Goal: Information Seeking & Learning: Check status

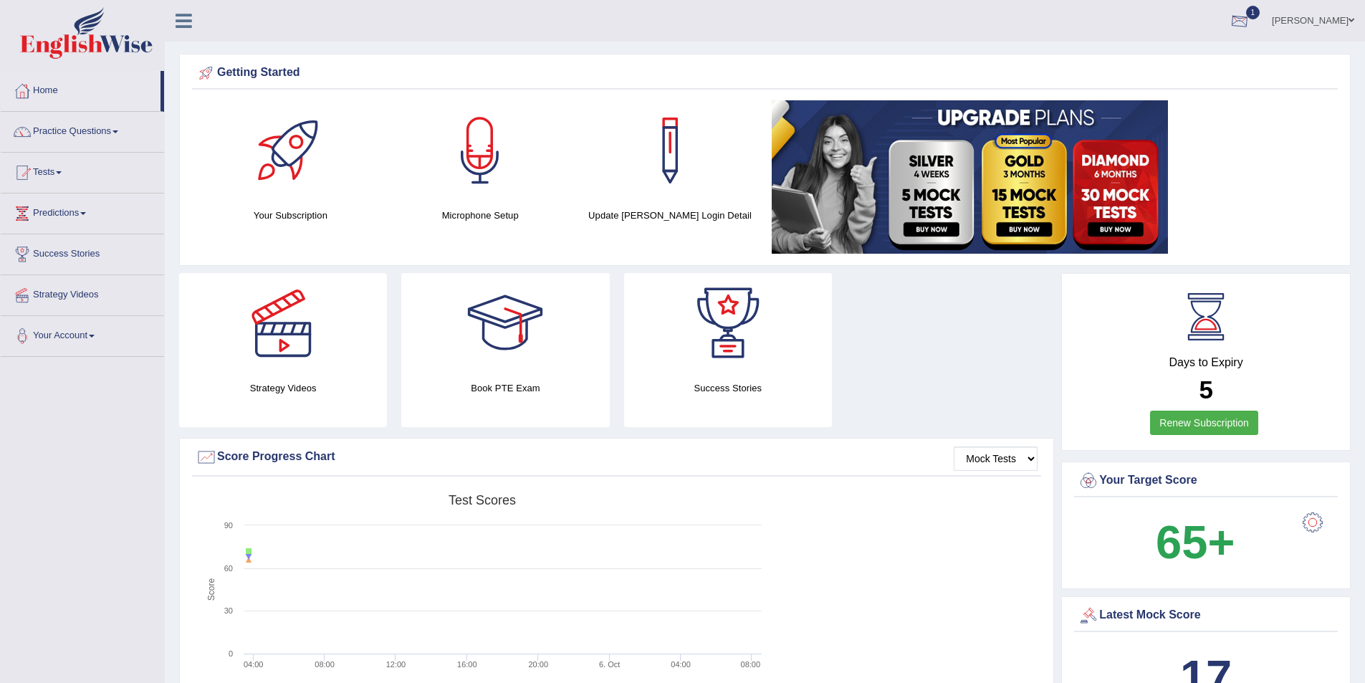
click at [1251, 17] on div at bounding box center [1239, 21] width 21 height 21
click at [1117, 74] on span "Exam evaluated" at bounding box center [1153, 71] width 191 height 11
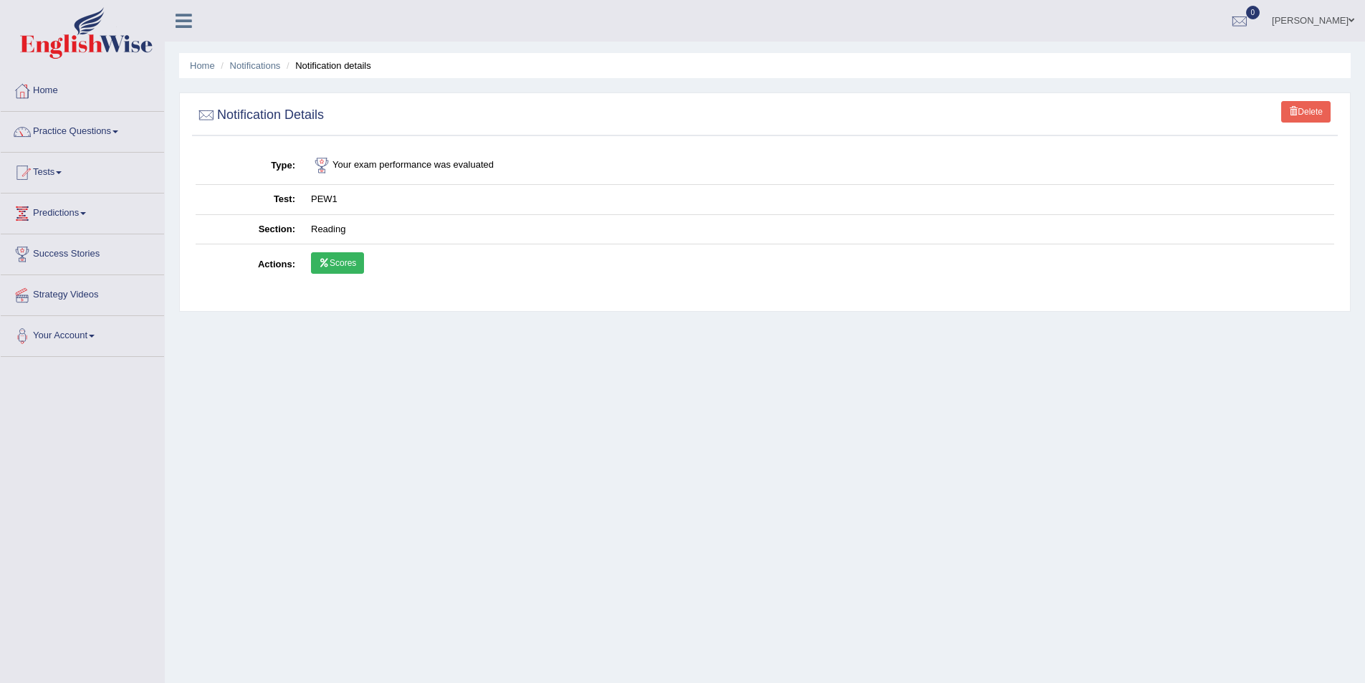
click at [337, 259] on link "Scores" at bounding box center [337, 262] width 53 height 21
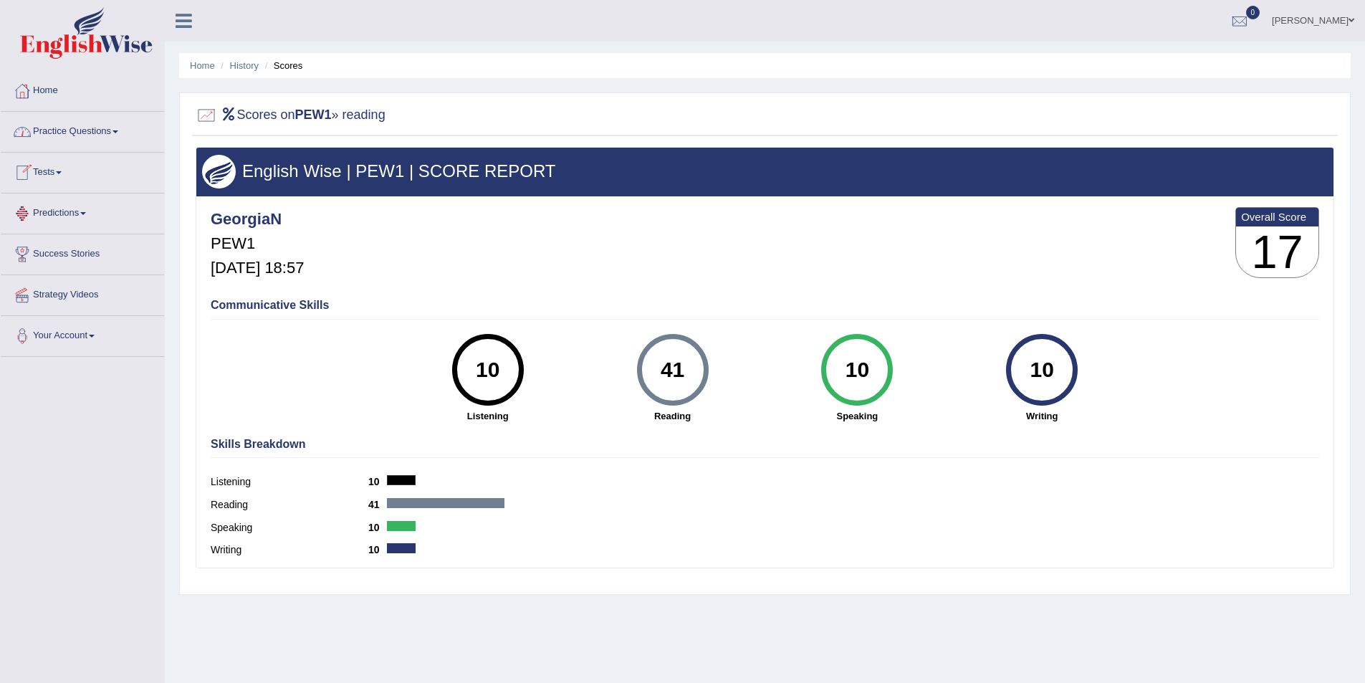
click at [37, 171] on link "Tests" at bounding box center [82, 171] width 163 height 36
click at [48, 257] on link "History" at bounding box center [94, 257] width 134 height 26
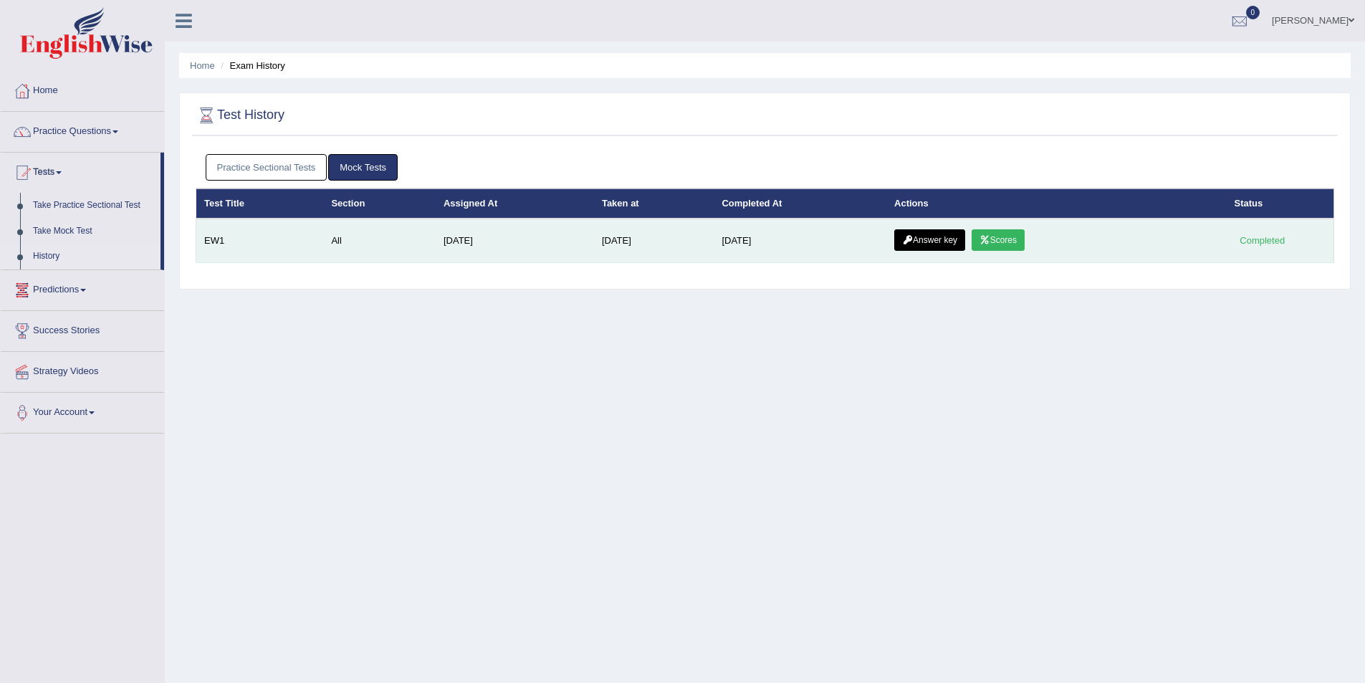
click at [932, 238] on link "Answer key" at bounding box center [929, 239] width 71 height 21
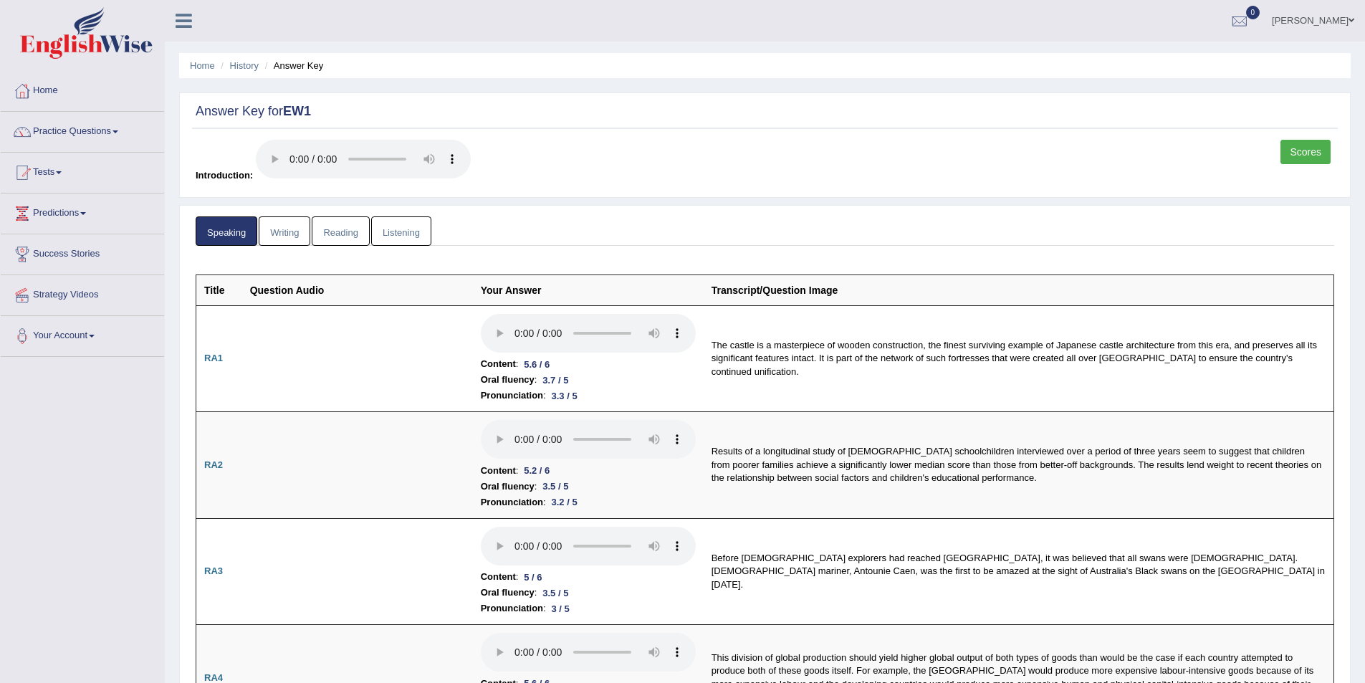
click at [287, 226] on link "Writing" at bounding box center [285, 230] width 52 height 29
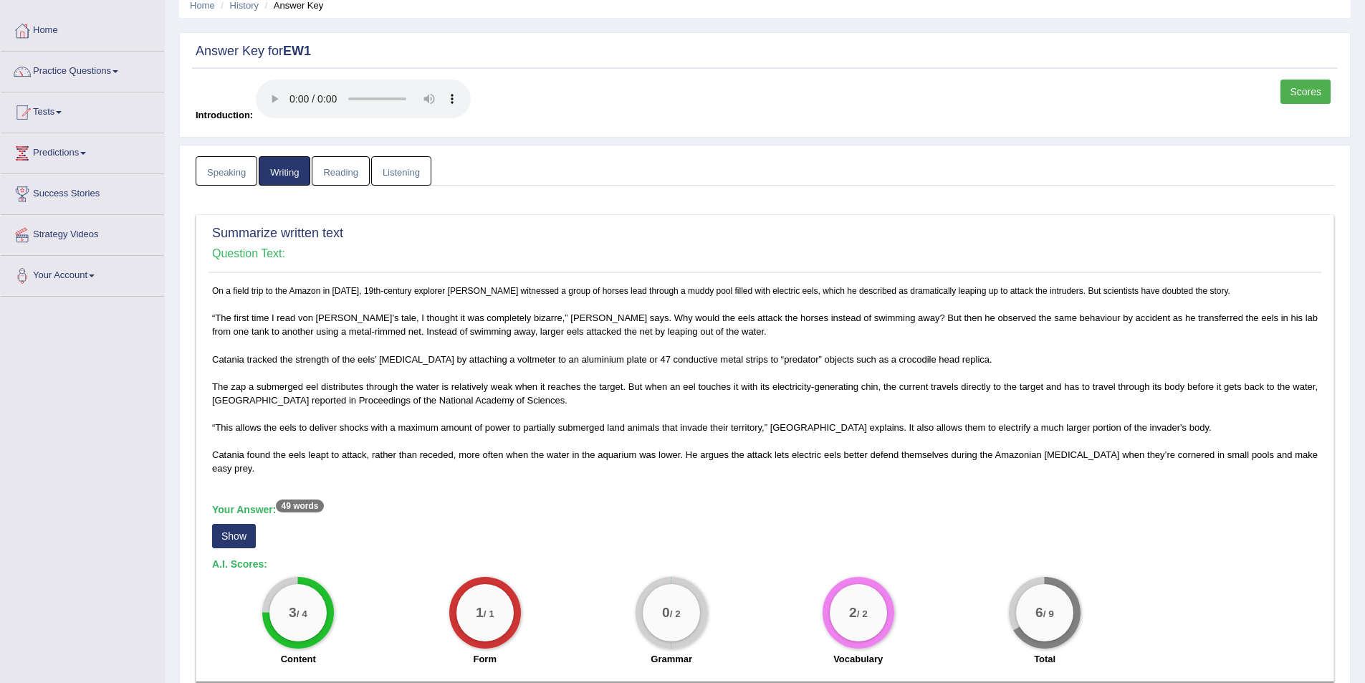
scroll to position [143, 0]
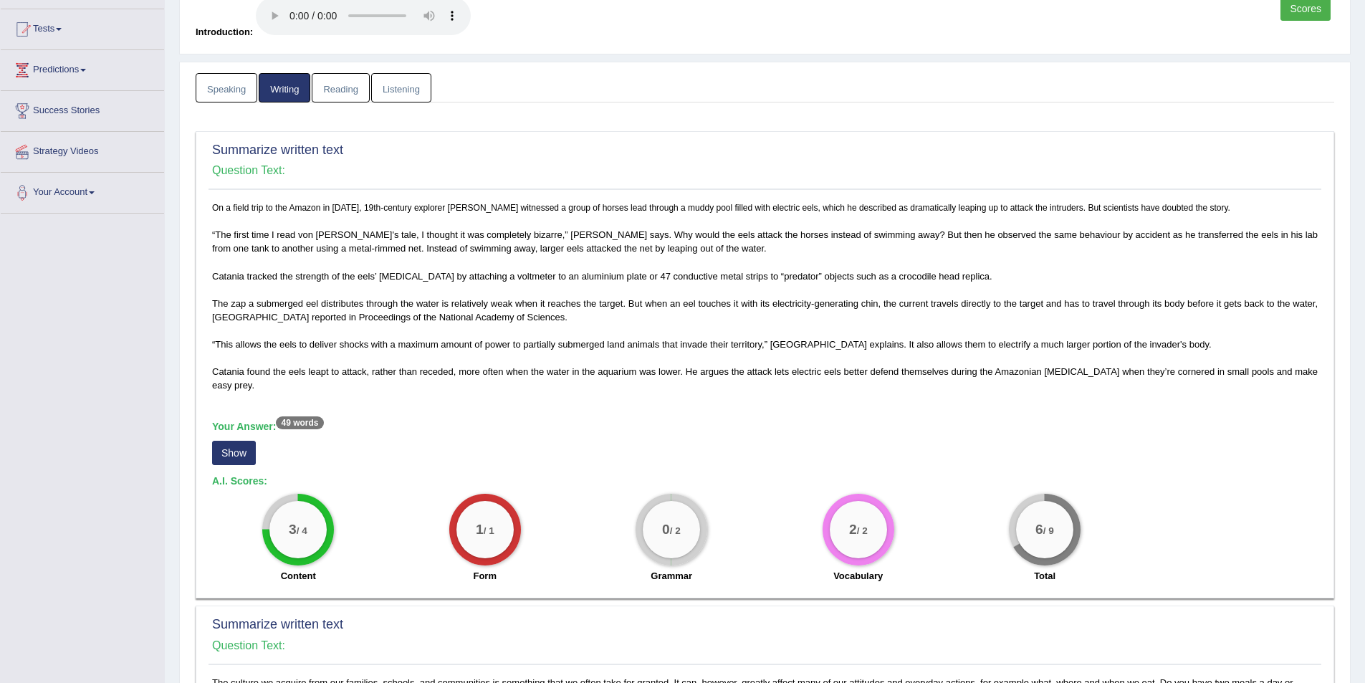
click at [339, 92] on link "Reading" at bounding box center [340, 87] width 57 height 29
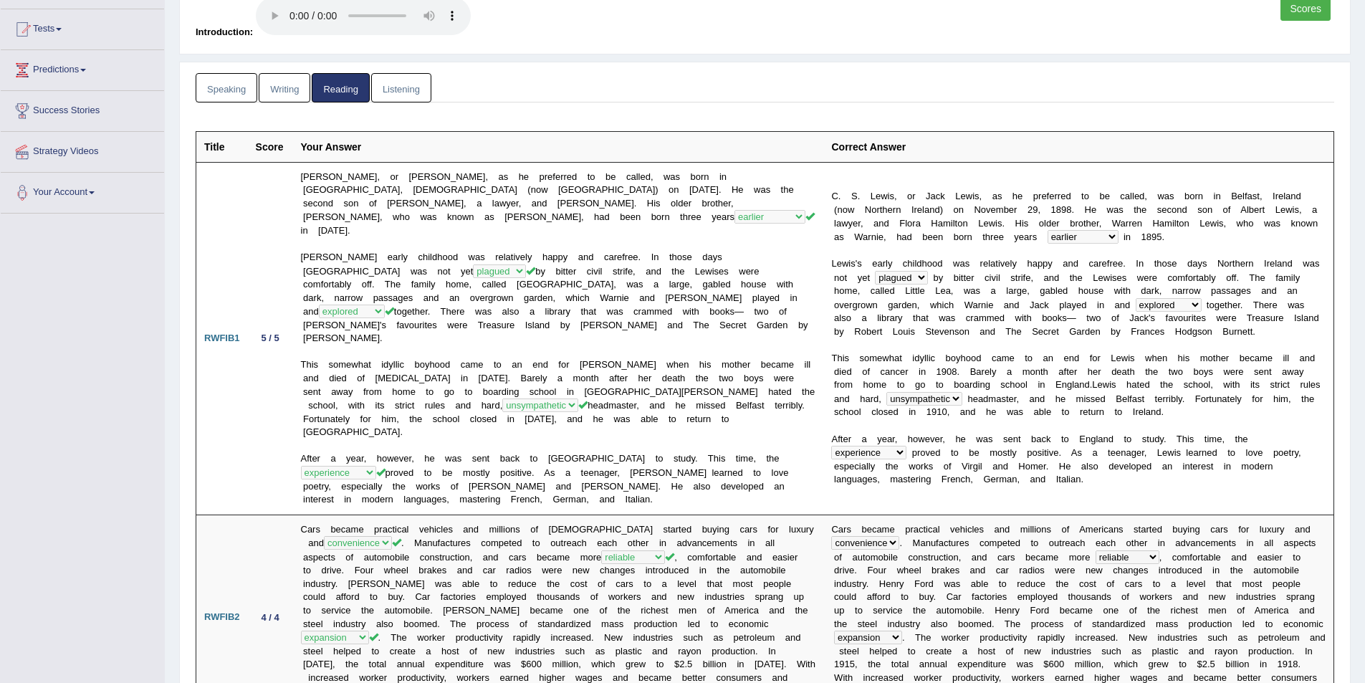
scroll to position [0, 0]
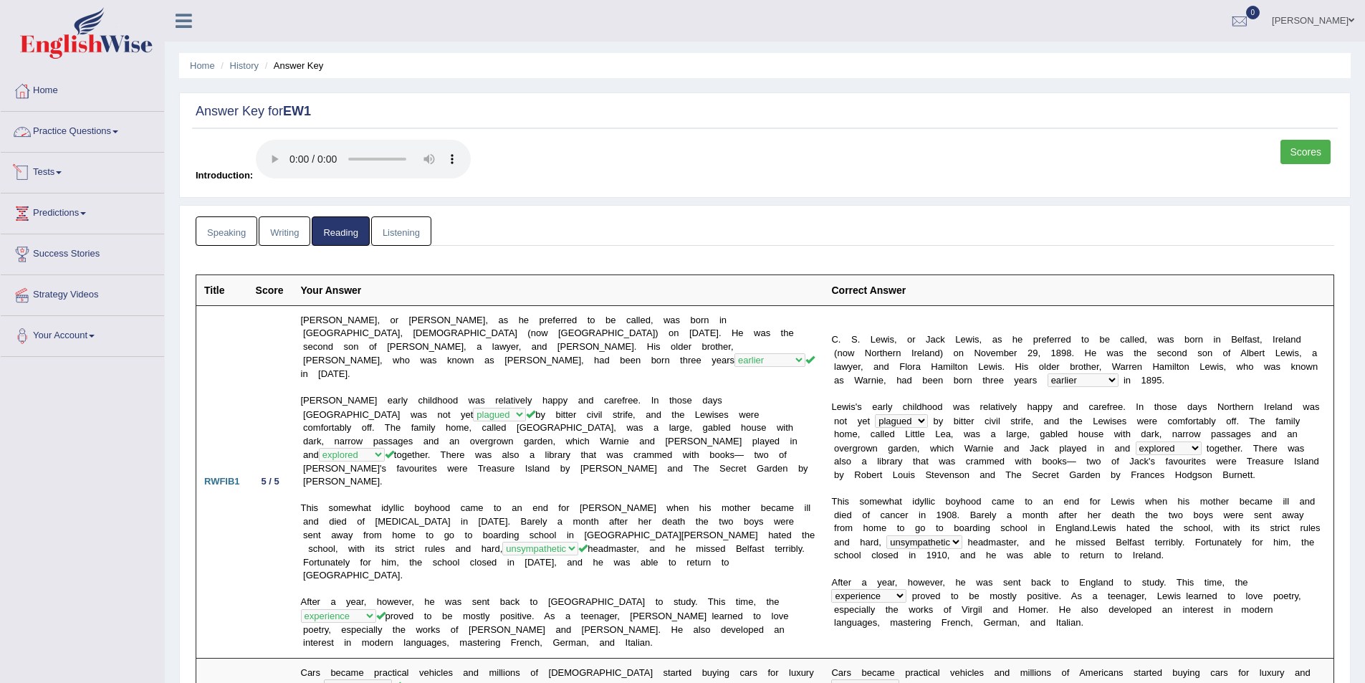
click at [62, 172] on span at bounding box center [59, 172] width 6 height 3
click at [47, 254] on link "History" at bounding box center [94, 257] width 134 height 26
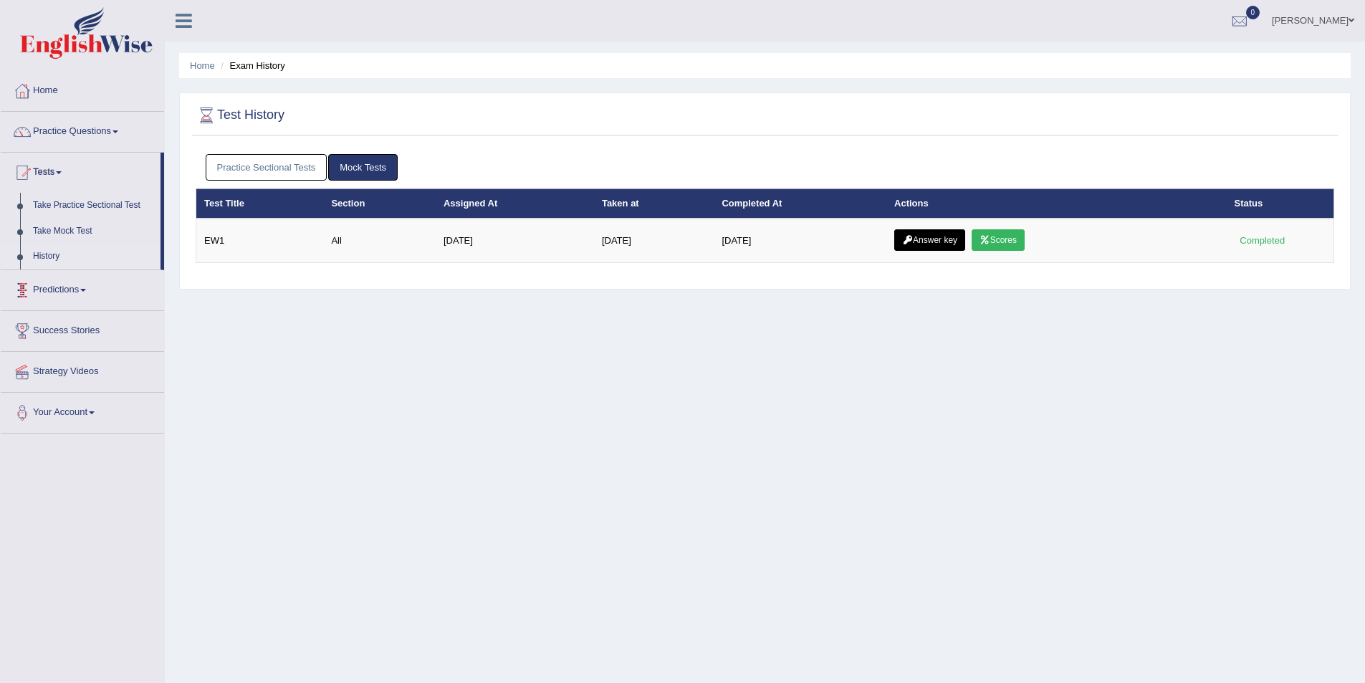
click at [297, 159] on link "Practice Sectional Tests" at bounding box center [267, 167] width 122 height 27
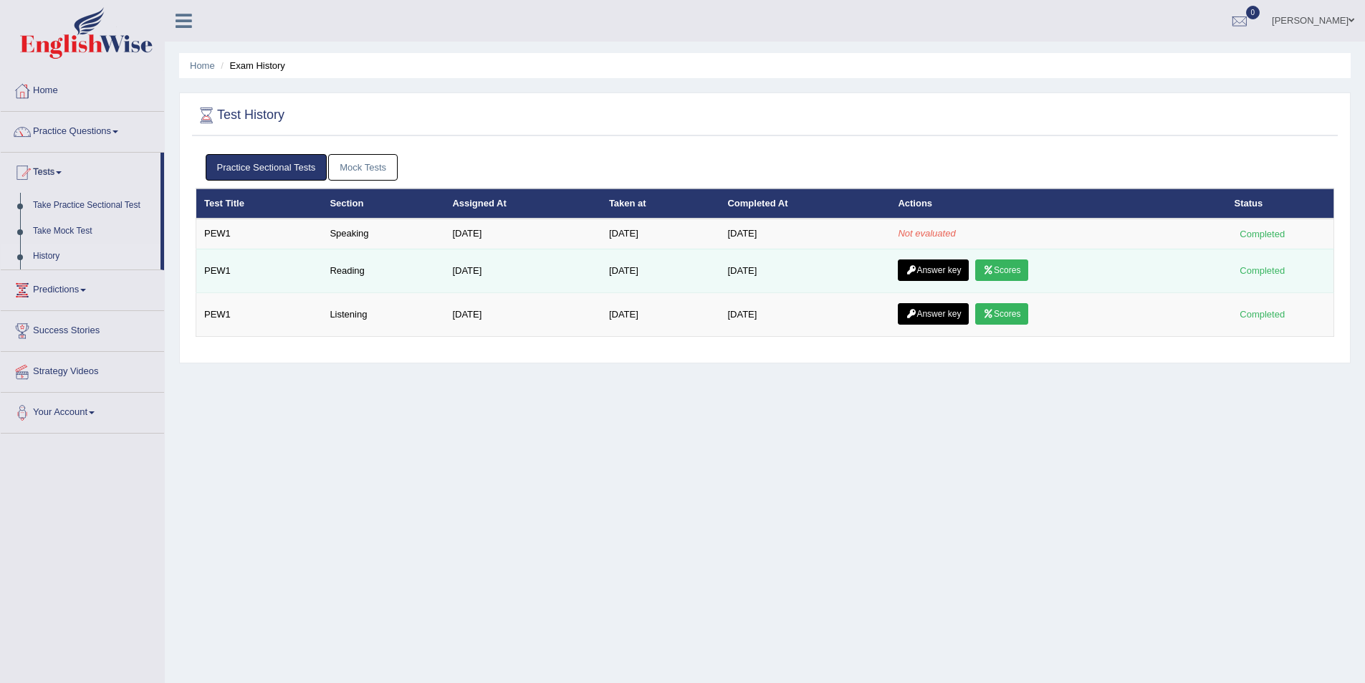
click at [996, 263] on link "Scores" at bounding box center [1001, 269] width 53 height 21
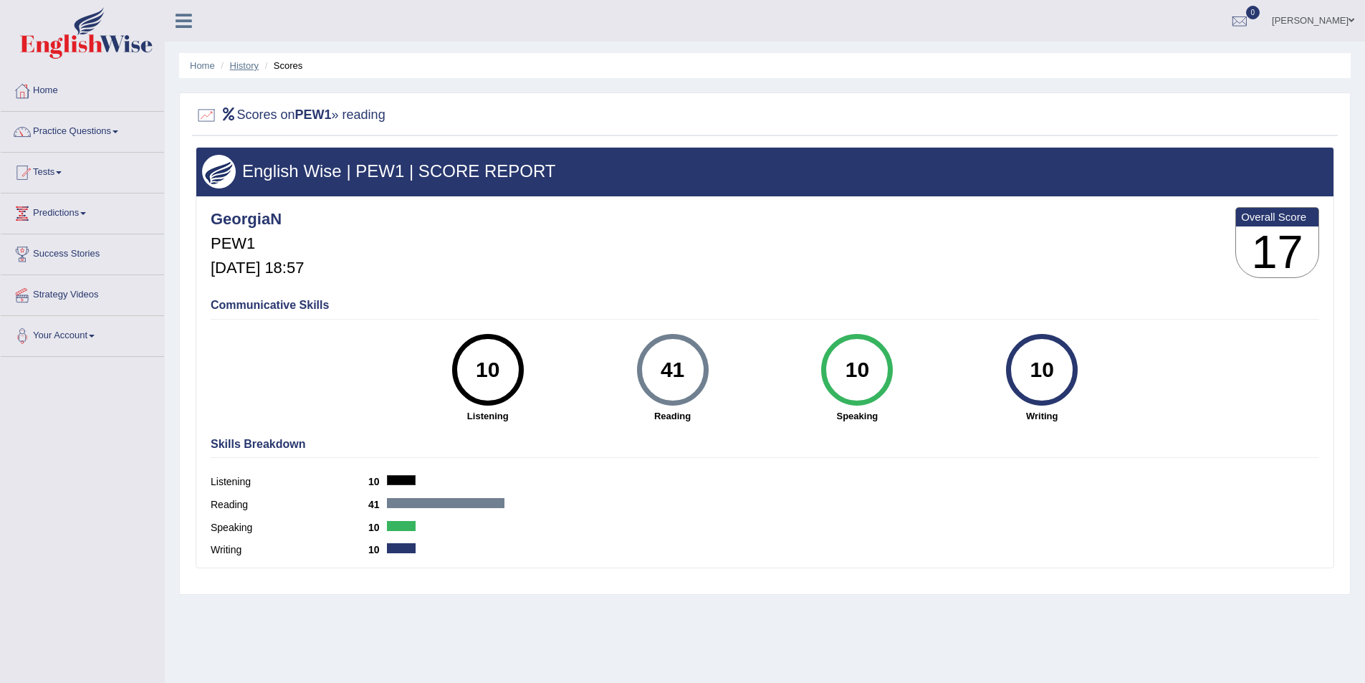
click at [243, 66] on link "History" at bounding box center [244, 65] width 29 height 11
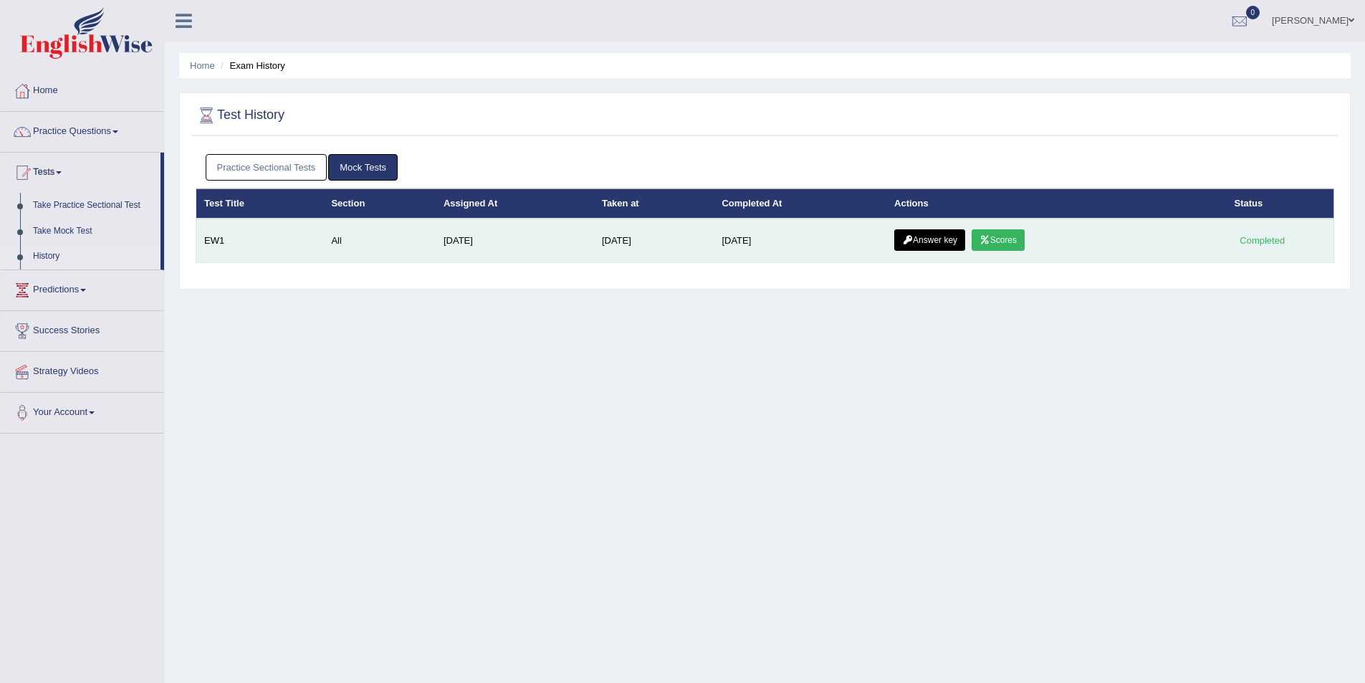
click at [938, 238] on link "Answer key" at bounding box center [929, 239] width 71 height 21
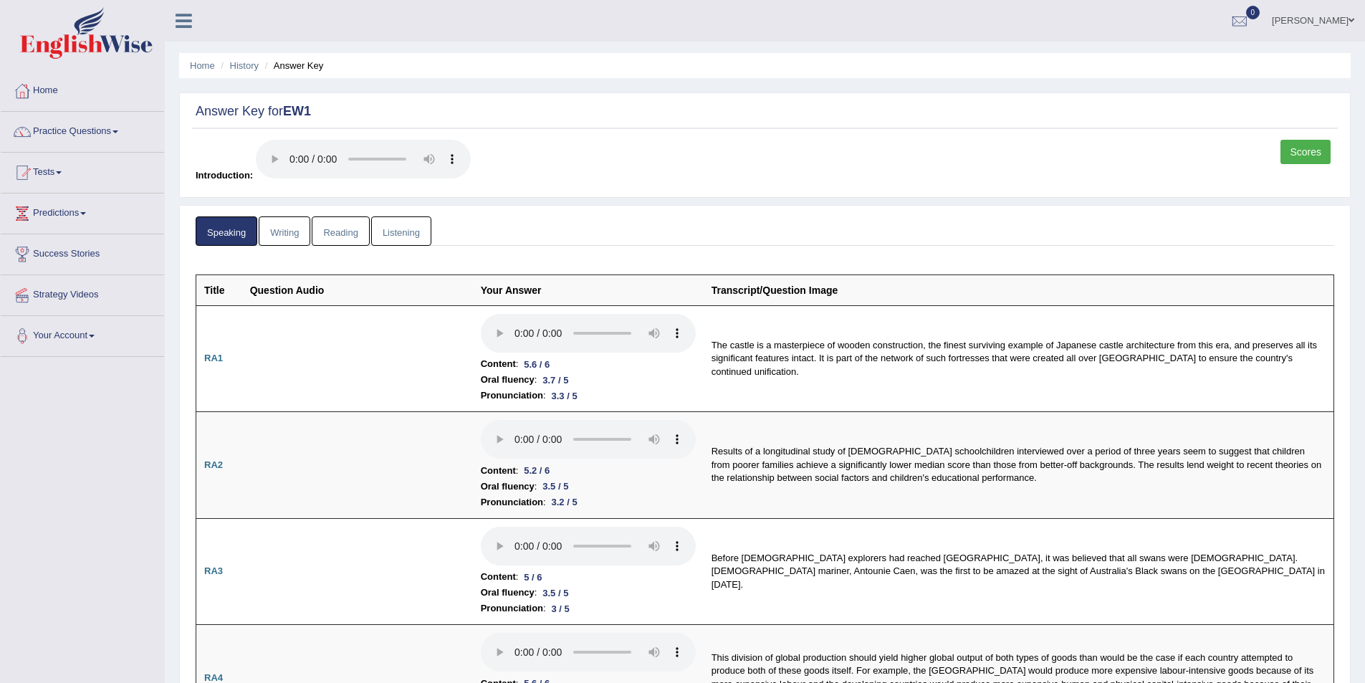
click at [273, 239] on link "Writing" at bounding box center [285, 230] width 52 height 29
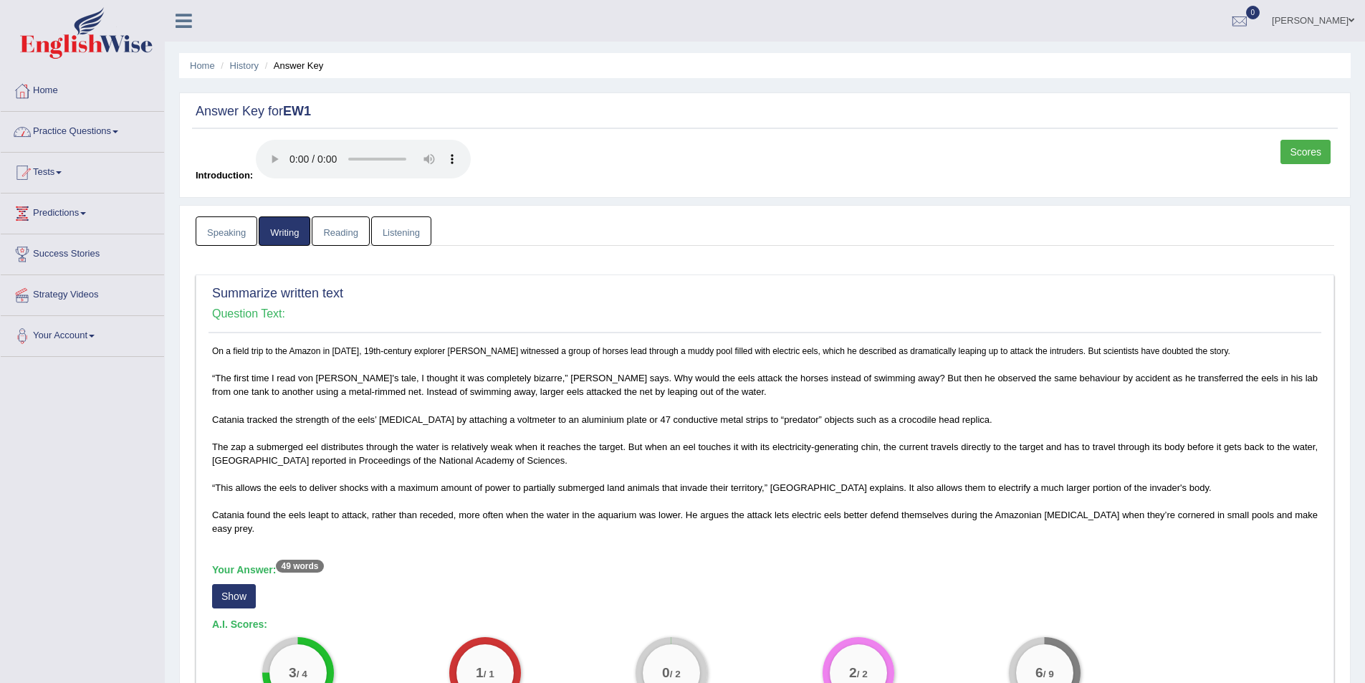
click at [63, 168] on link "Tests" at bounding box center [82, 171] width 163 height 36
click at [49, 252] on link "History" at bounding box center [94, 257] width 134 height 26
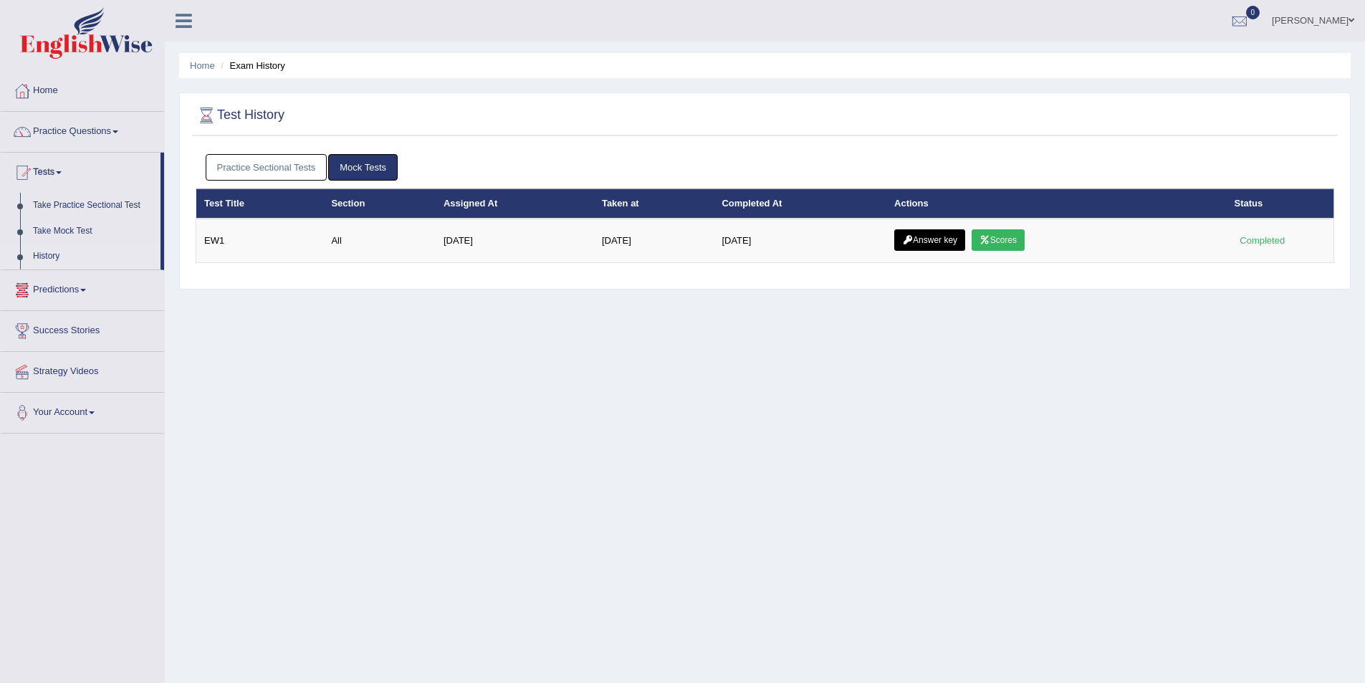
click at [307, 169] on link "Practice Sectional Tests" at bounding box center [267, 167] width 122 height 27
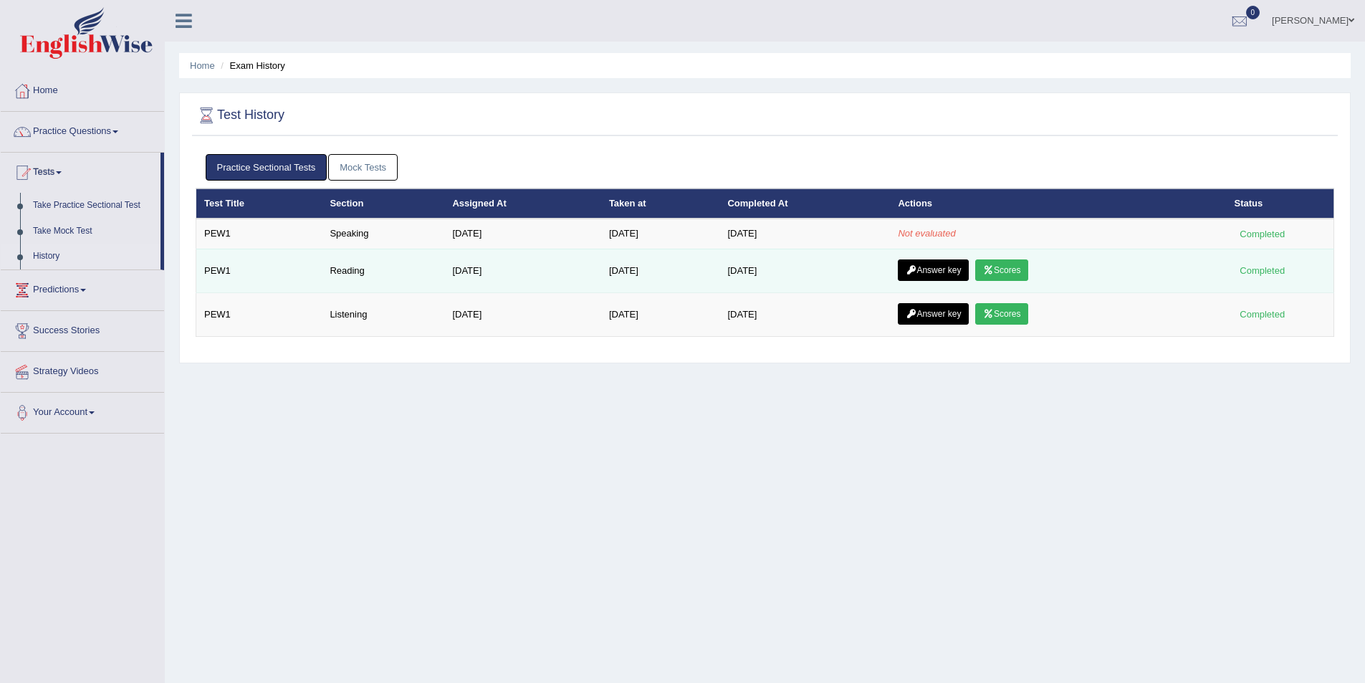
click at [942, 270] on link "Answer key" at bounding box center [933, 269] width 71 height 21
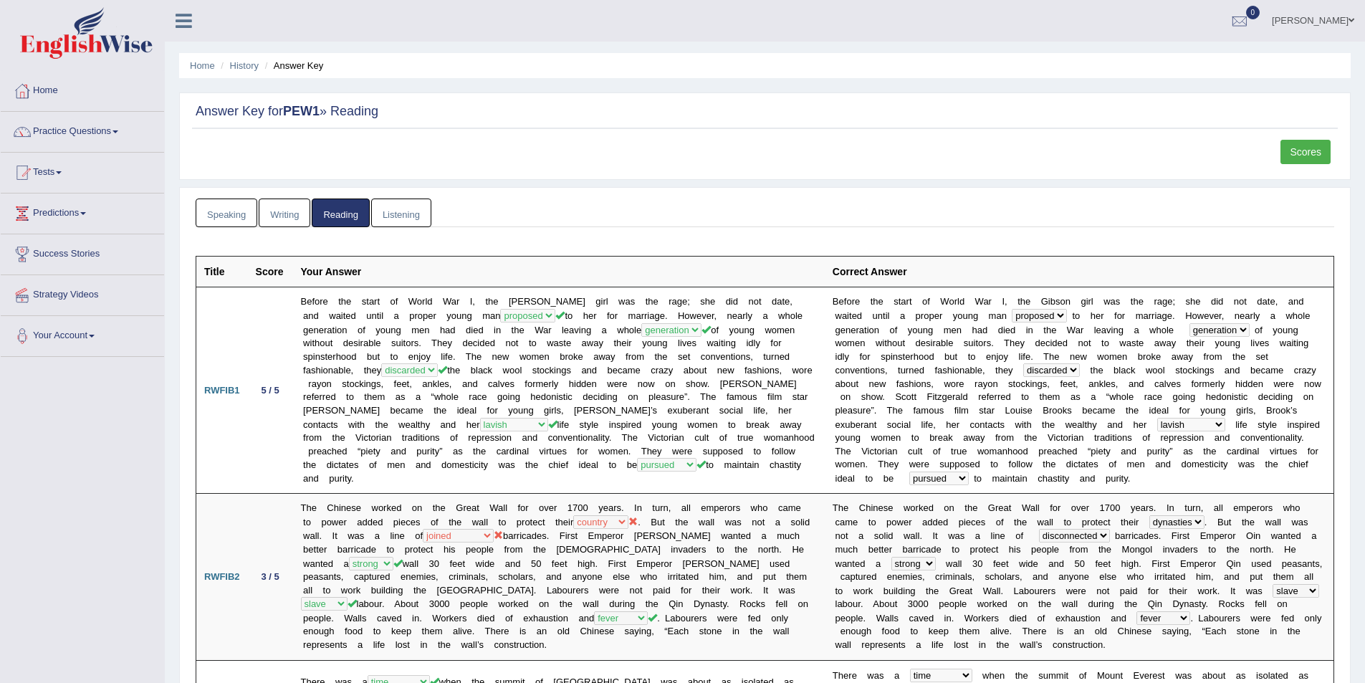
click at [284, 209] on link "Writing" at bounding box center [285, 213] width 52 height 29
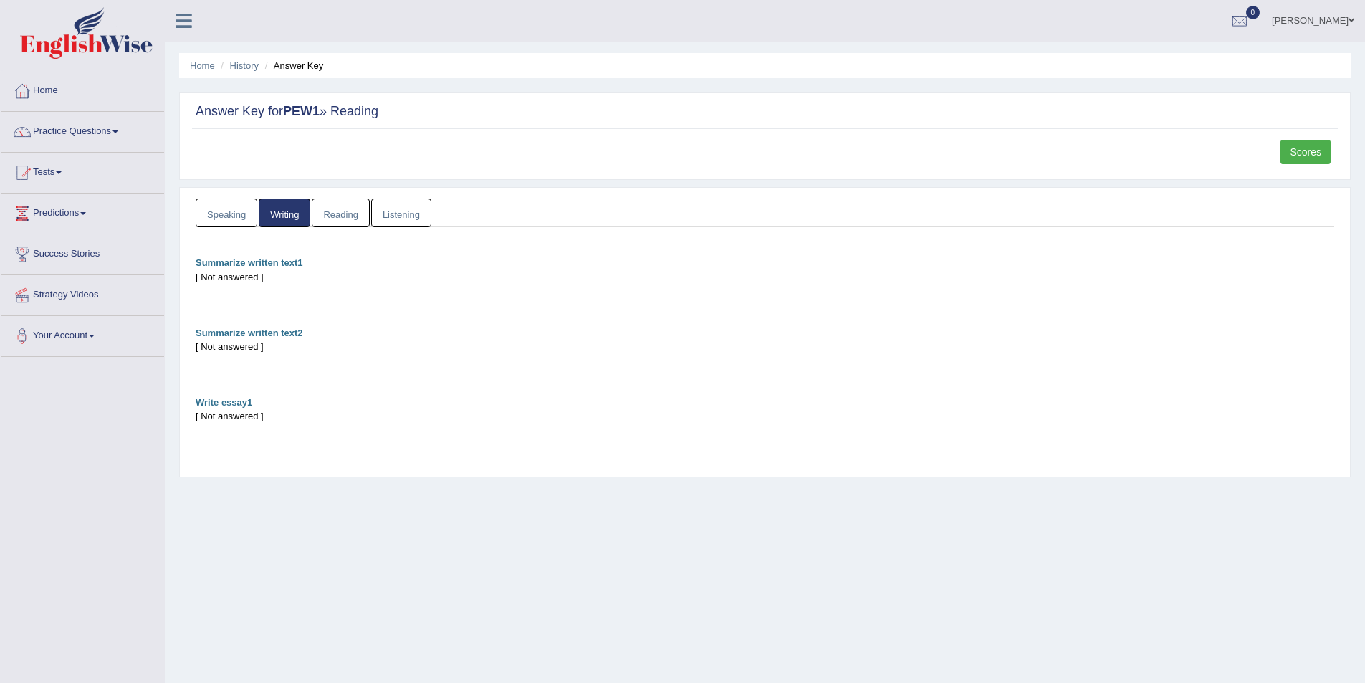
click at [236, 211] on link "Speaking" at bounding box center [227, 213] width 62 height 29
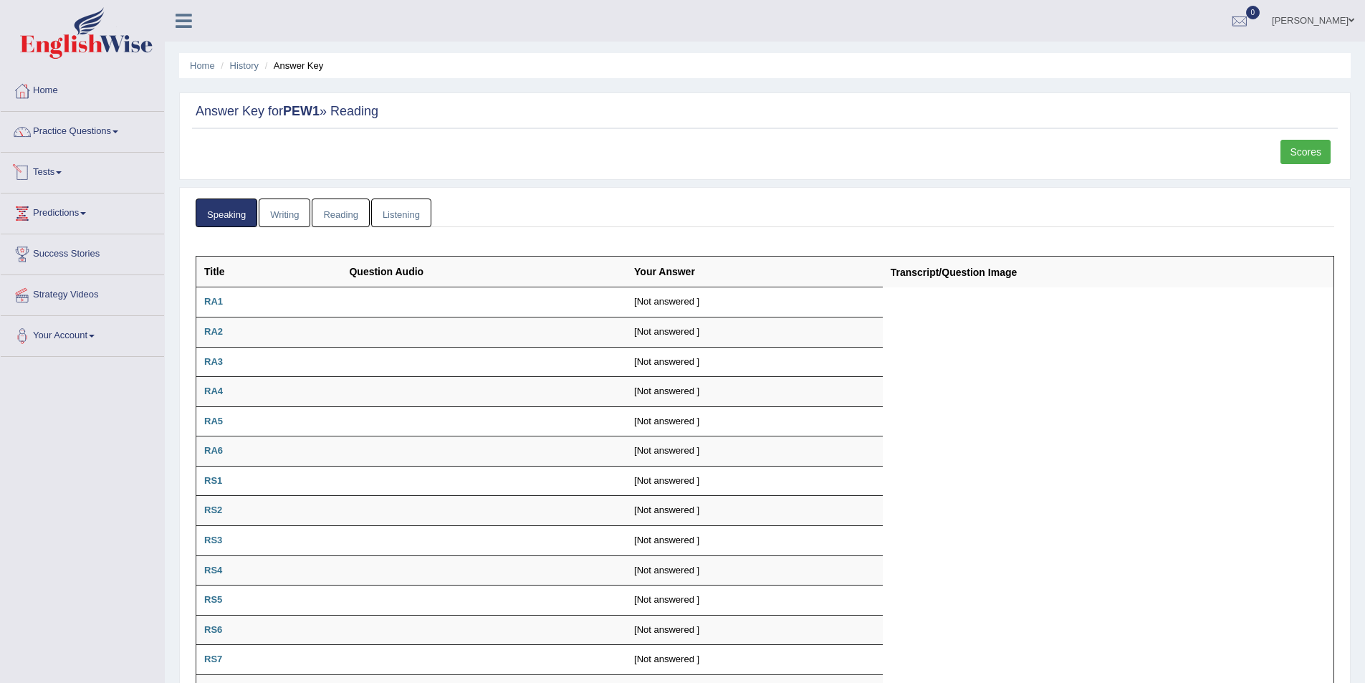
click at [59, 169] on link "Tests" at bounding box center [82, 171] width 163 height 36
click at [47, 256] on link "History" at bounding box center [94, 257] width 134 height 26
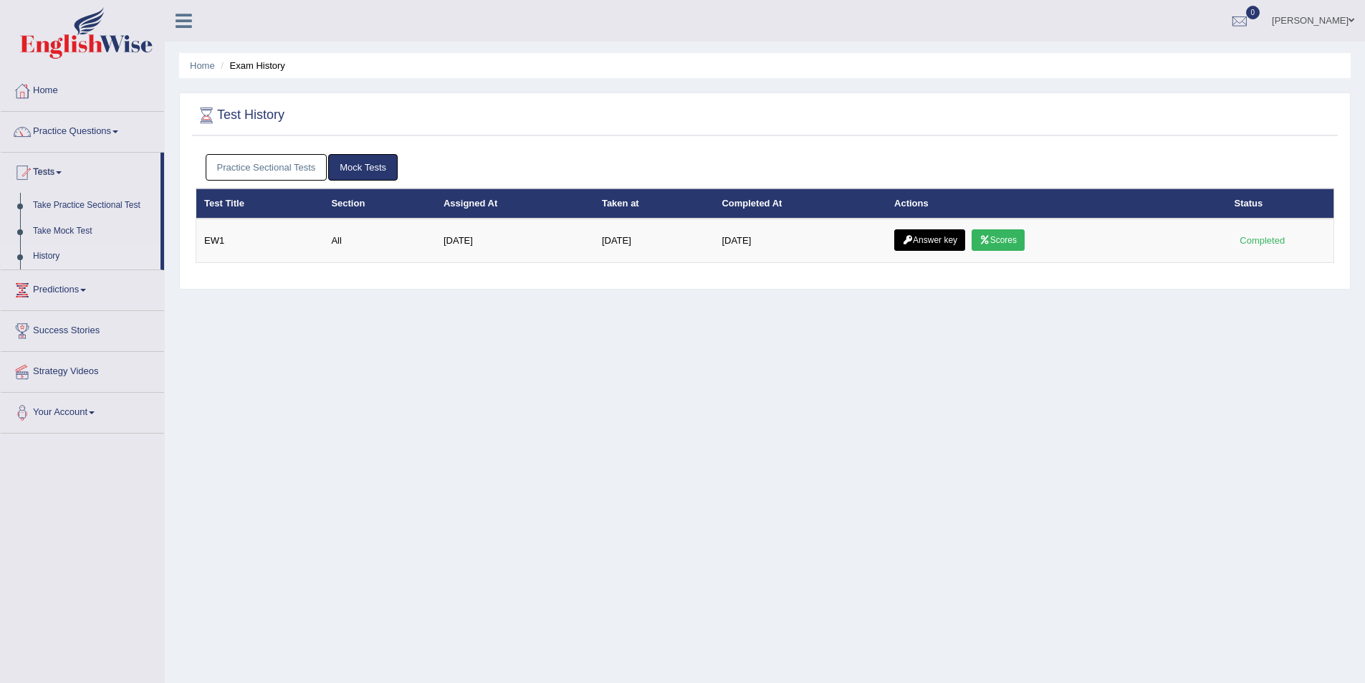
click at [312, 171] on link "Practice Sectional Tests" at bounding box center [267, 167] width 122 height 27
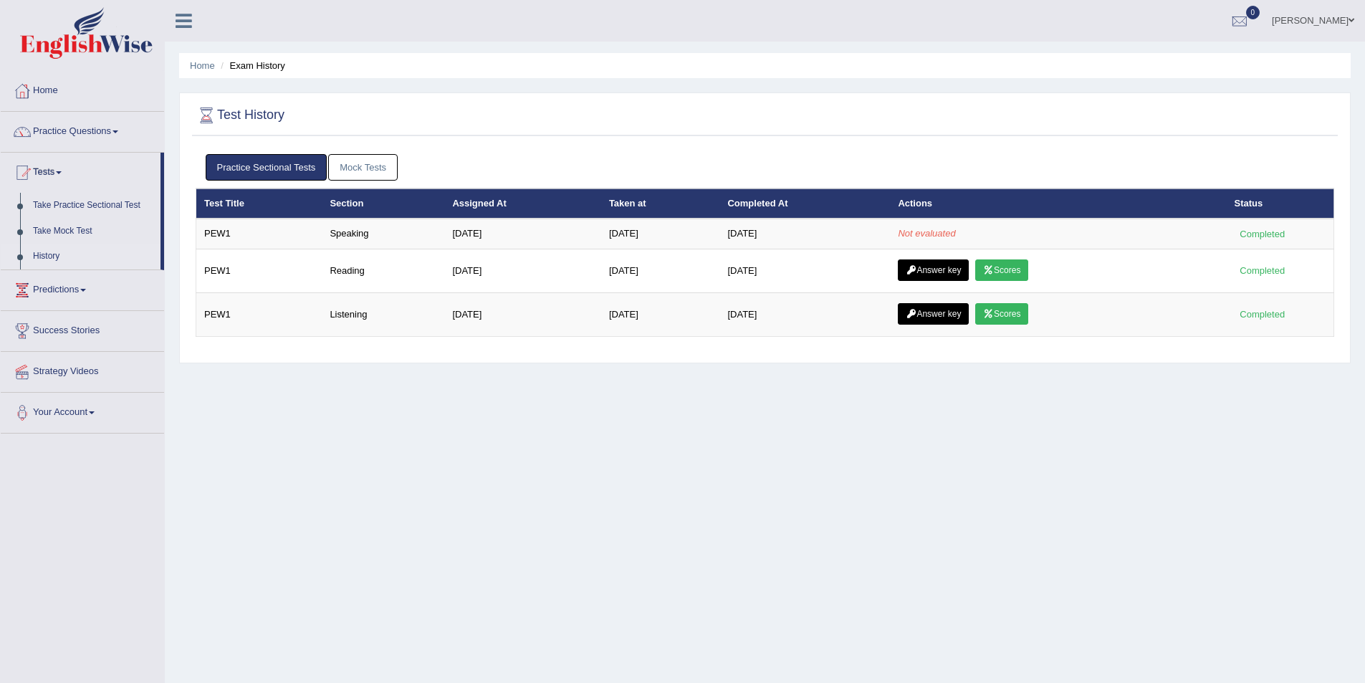
click at [312, 171] on link "Practice Sectional Tests" at bounding box center [267, 167] width 122 height 27
click at [41, 258] on link "History" at bounding box center [94, 257] width 134 height 26
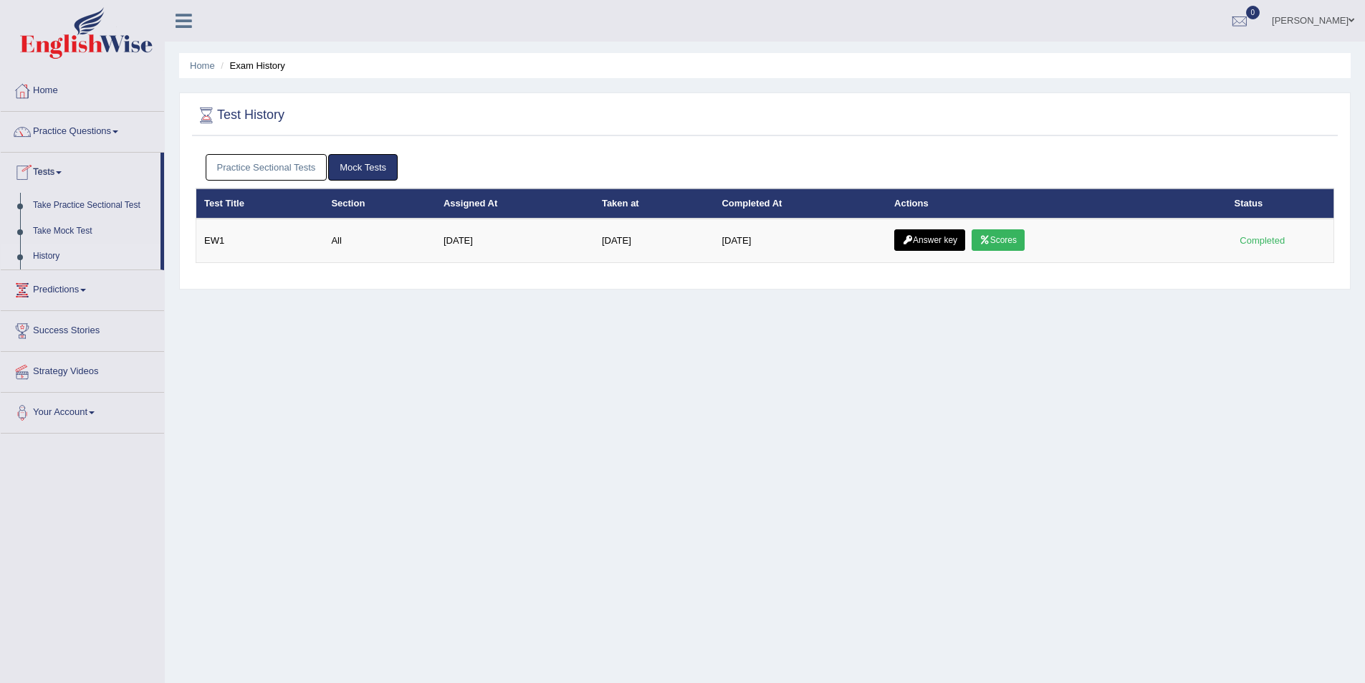
click at [47, 254] on link "History" at bounding box center [94, 257] width 134 height 26
click at [293, 165] on link "Practice Sectional Tests" at bounding box center [267, 167] width 122 height 27
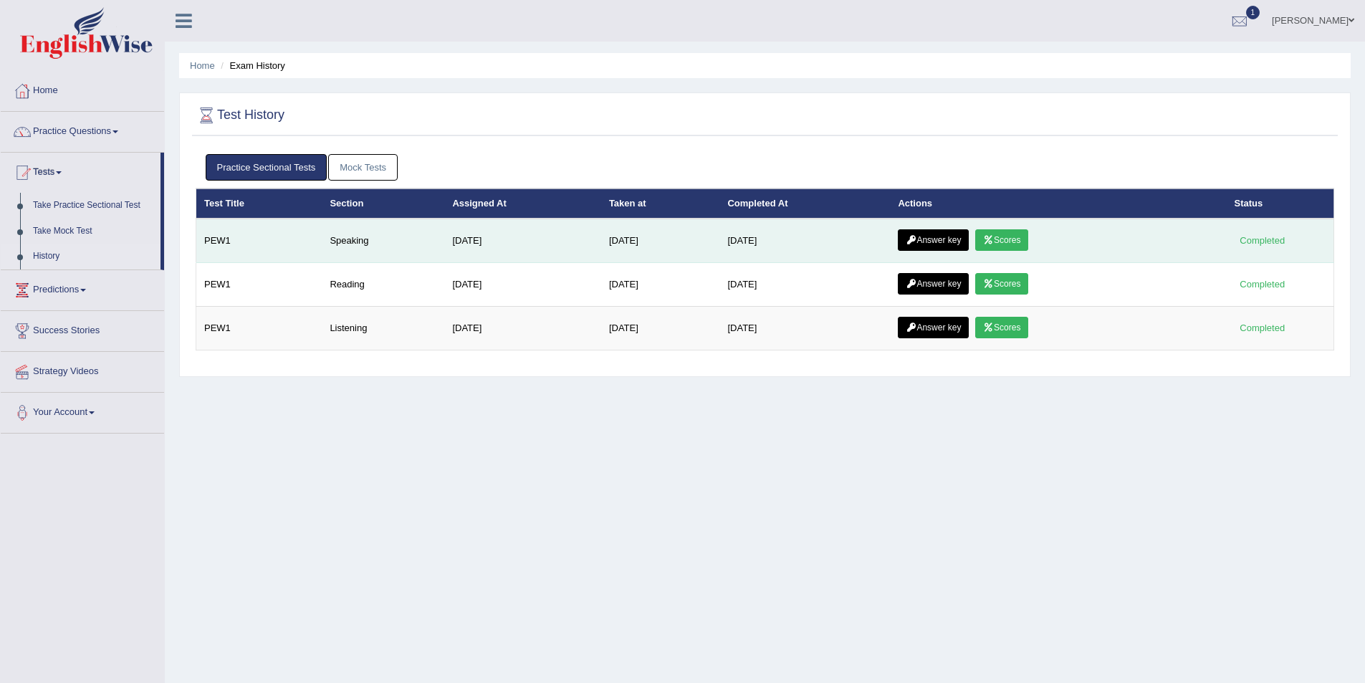
click at [1005, 239] on link "Scores" at bounding box center [1001, 239] width 53 height 21
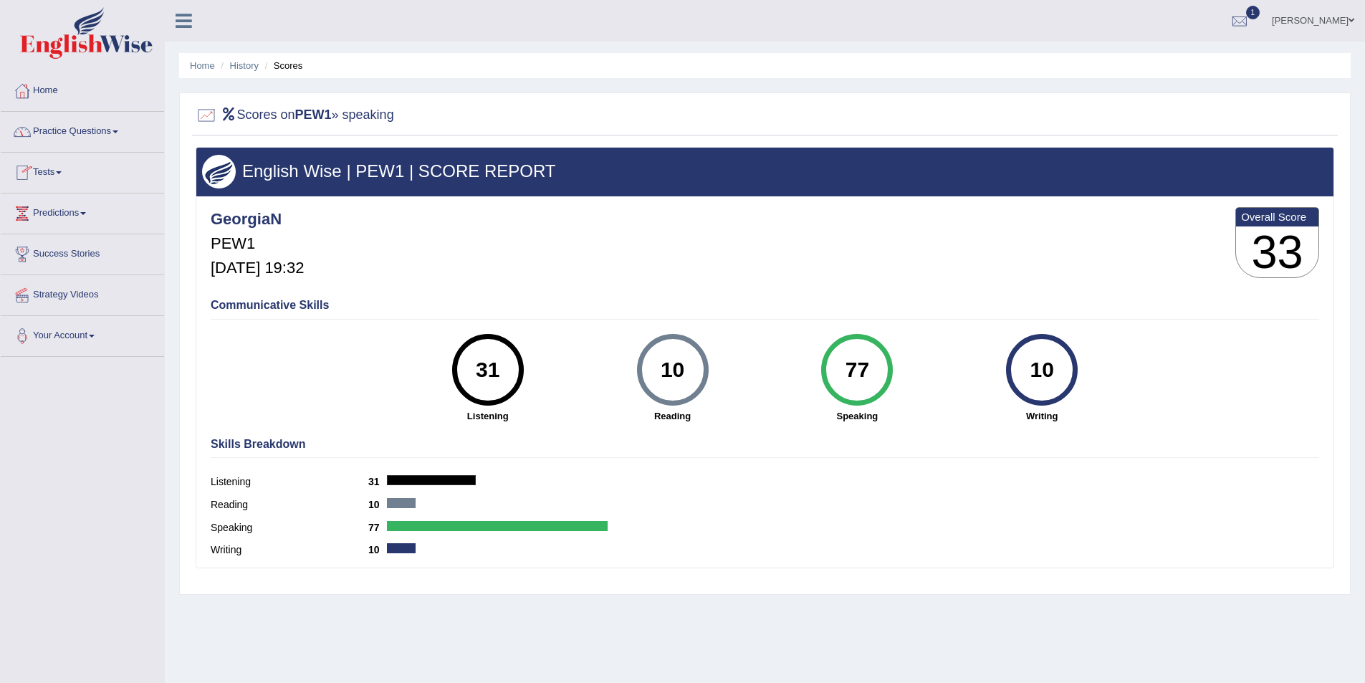
click at [64, 168] on link "Tests" at bounding box center [82, 171] width 163 height 36
click at [46, 254] on link "History" at bounding box center [94, 257] width 134 height 26
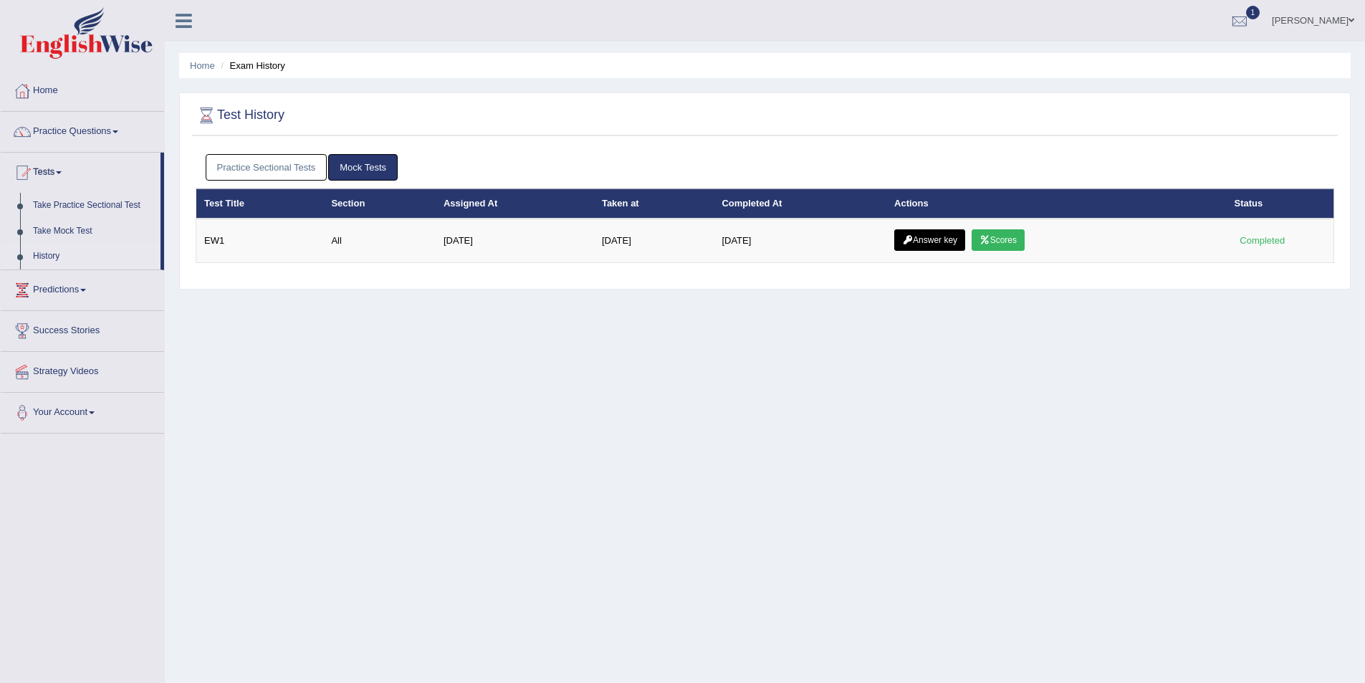
click at [314, 168] on link "Practice Sectional Tests" at bounding box center [267, 167] width 122 height 27
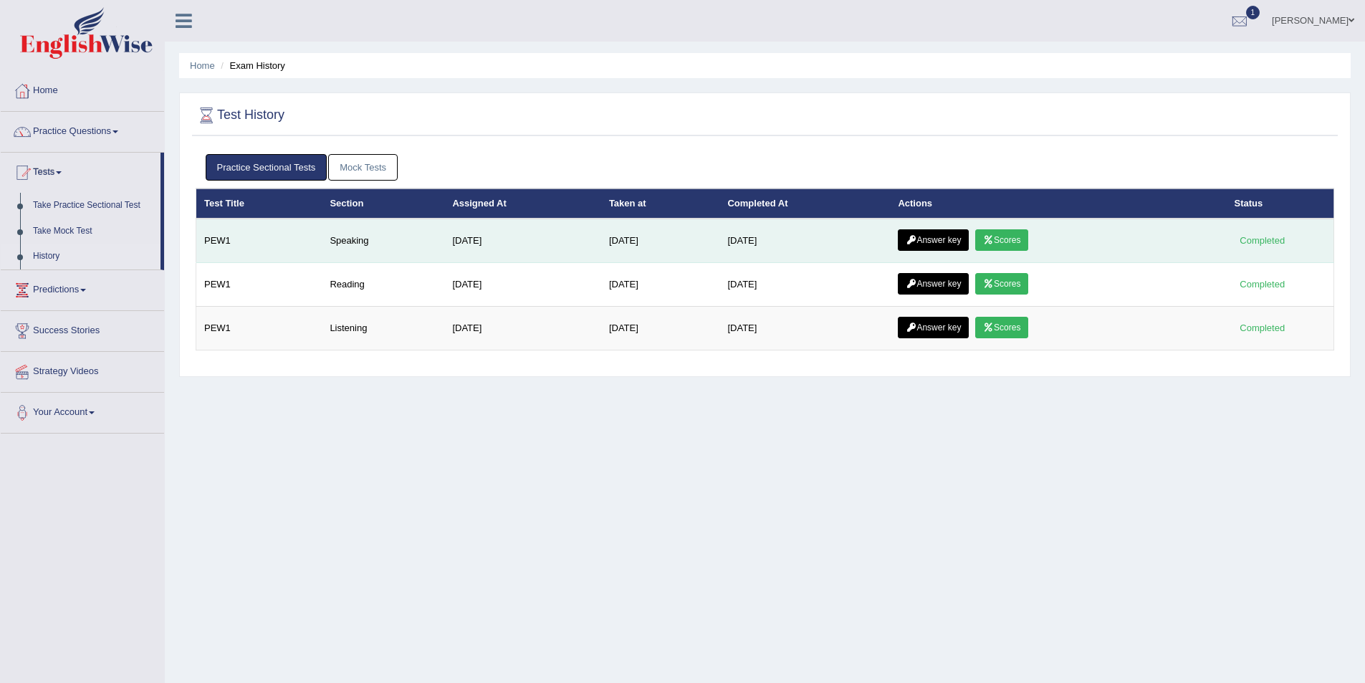
click at [948, 239] on link "Answer key" at bounding box center [933, 239] width 71 height 21
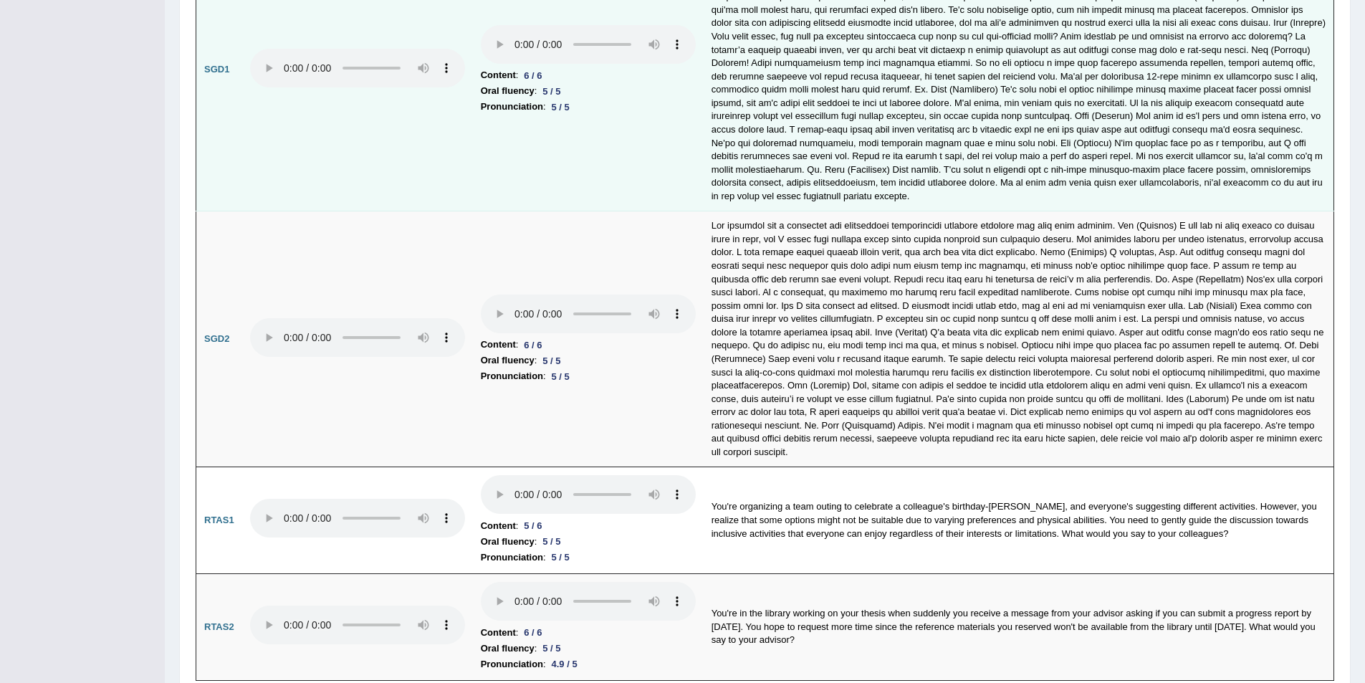
scroll to position [4191, 0]
